Goal: Book appointment/travel/reservation

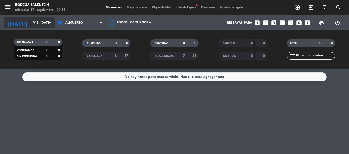
click at [50, 22] on icon "arrow_drop_down" at bounding box center [50, 23] width 6 height 6
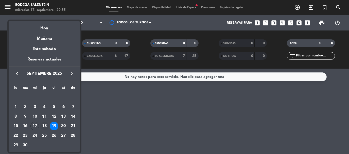
click at [45, 124] on div "18" at bounding box center [44, 126] width 9 height 9
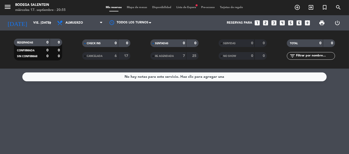
type input "[DEMOGRAPHIC_DATA] [DATE]"
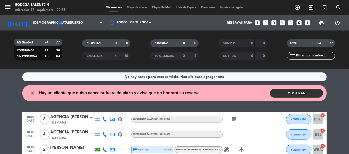
click at [283, 22] on icon "looks_4" at bounding box center [282, 23] width 7 height 7
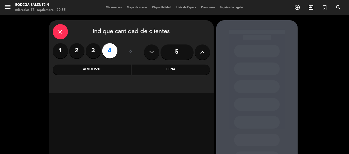
click at [100, 70] on div "Almuerzo" at bounding box center [92, 69] width 78 height 10
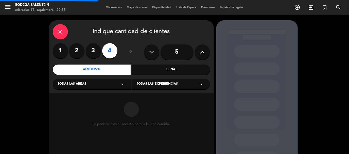
click at [84, 87] on span "Todas las áreas" at bounding box center [72, 83] width 29 height 5
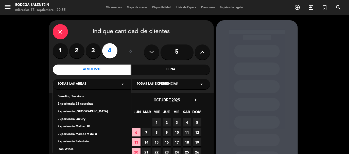
click at [74, 142] on div "Experiencia Salentein" at bounding box center [92, 141] width 68 height 5
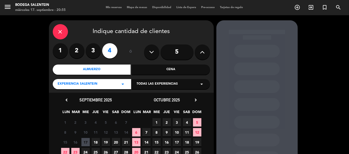
click at [168, 85] on span "Todas las experiencias" at bounding box center [157, 83] width 41 height 5
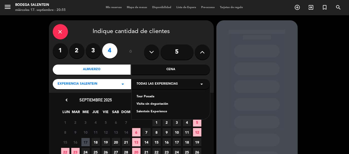
click at [143, 97] on div "Tour Posada" at bounding box center [171, 96] width 68 height 5
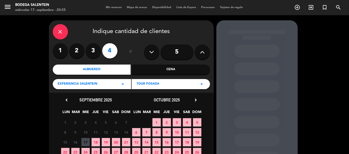
scroll to position [25, 0]
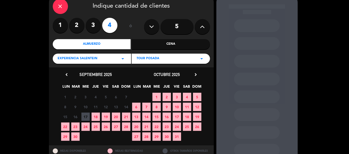
click at [97, 114] on span "18" at bounding box center [96, 116] width 8 height 8
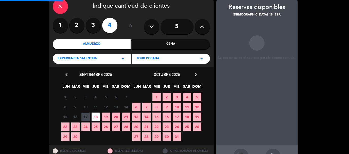
scroll to position [20, 0]
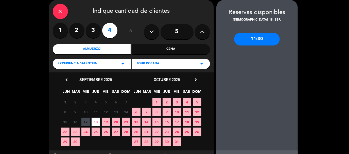
click at [264, 37] on div "11:30" at bounding box center [257, 39] width 46 height 13
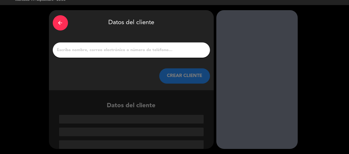
click at [93, 47] on input "1" at bounding box center [132, 49] width 150 height 7
click at [95, 48] on input "1" at bounding box center [132, 49] width 150 height 7
paste input "[PERSON_NAME]"
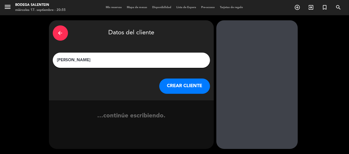
type input "[PERSON_NAME]"
click at [184, 87] on button "CREAR CLIENTE" at bounding box center [184, 85] width 51 height 15
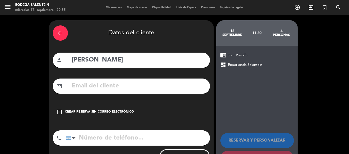
click at [75, 87] on input "text" at bounding box center [139, 86] width 135 height 10
click at [58, 110] on icon "check_box_outline_blank" at bounding box center [60, 112] width 6 height 6
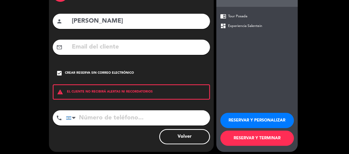
scroll to position [42, 0]
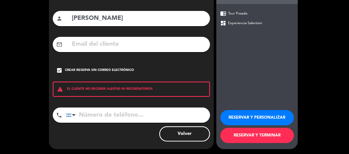
click at [268, 136] on button "RESERVAR Y TERMINAR" at bounding box center [258, 135] width 74 height 15
